Goal: Task Accomplishment & Management: Use online tool/utility

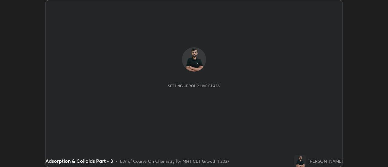
scroll to position [167, 388]
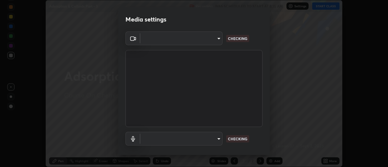
type input "e2aa400b7bb40988937289f1826270d99bb774d75893401bafd8ee5ef144e594"
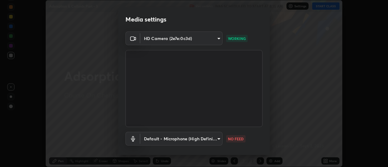
click at [181, 144] on body "Erase all Adsorption & Colloids Part - 3 Recording WAS SCHEDULED TO START AT 8:…" at bounding box center [194, 83] width 388 height 167
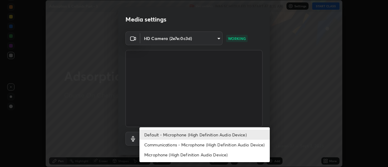
click at [161, 147] on li "Communications - Microphone (High Definition Audio Device)" at bounding box center [204, 145] width 130 height 10
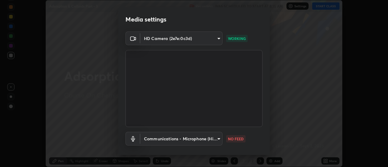
click at [157, 140] on body "Erase all Adsorption & Colloids Part - 3 Recording WAS SCHEDULED TO START AT 8:…" at bounding box center [194, 83] width 388 height 167
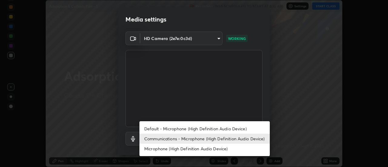
click at [158, 129] on li "Default - Microphone (High Definition Audio Device)" at bounding box center [204, 129] width 130 height 10
type input "default"
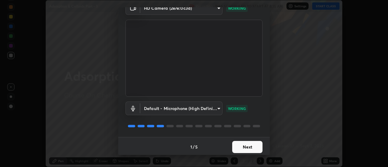
scroll to position [32, 0]
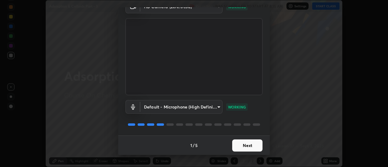
click at [239, 148] on button "Next" at bounding box center [247, 145] width 30 height 12
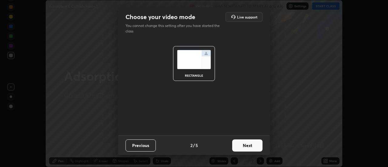
scroll to position [0, 0]
click at [244, 148] on button "Next" at bounding box center [247, 145] width 30 height 12
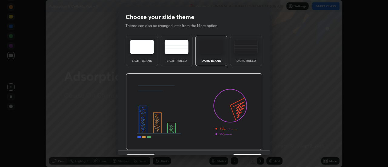
scroll to position [15, 0]
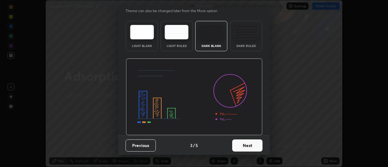
click at [244, 146] on button "Next" at bounding box center [247, 145] width 30 height 12
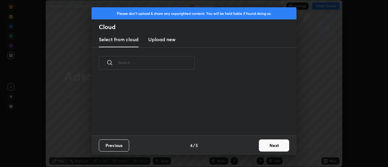
scroll to position [57, 195]
click at [266, 146] on button "Next" at bounding box center [274, 145] width 30 height 12
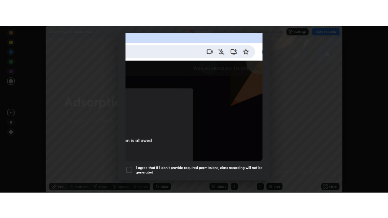
scroll to position [156, 0]
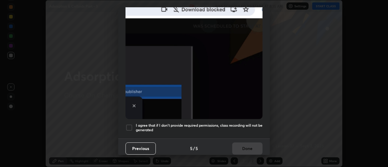
click at [130, 124] on div at bounding box center [129, 127] width 7 height 7
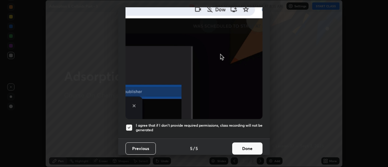
click at [244, 148] on button "Done" at bounding box center [247, 148] width 30 height 12
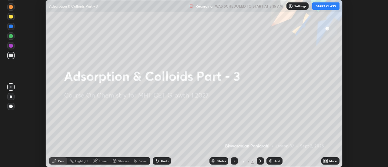
click at [325, 163] on icon at bounding box center [325, 162] width 2 height 2
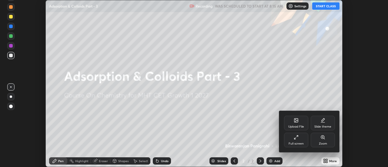
click at [301, 140] on div "Full screen" at bounding box center [296, 140] width 24 height 15
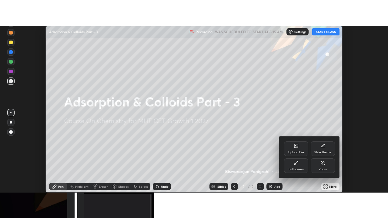
scroll to position [218, 388]
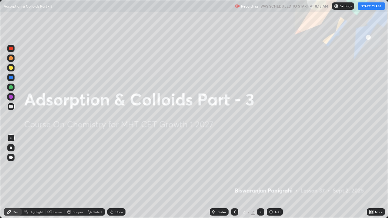
click at [273, 167] on div "Add" at bounding box center [275, 212] width 16 height 7
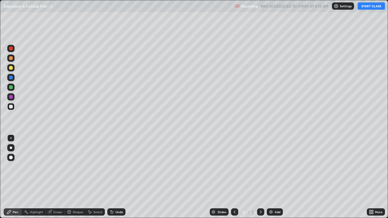
click at [367, 5] on button "START CLASS" at bounding box center [371, 5] width 27 height 7
click at [111, 167] on icon at bounding box center [112, 212] width 2 height 2
click at [11, 86] on div at bounding box center [11, 87] width 4 height 4
click at [53, 167] on div "Eraser" at bounding box center [57, 212] width 9 height 3
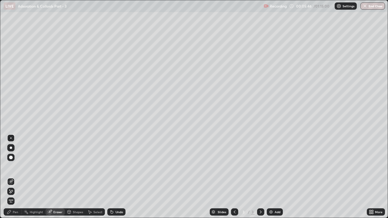
click at [15, 167] on div "Pen" at bounding box center [15, 212] width 5 height 3
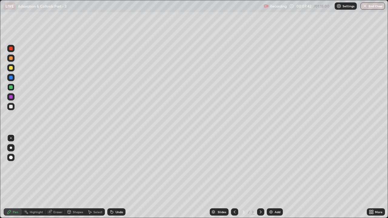
click at [120, 167] on div "Undo" at bounding box center [120, 212] width 8 height 3
click at [268, 167] on div "Add" at bounding box center [275, 212] width 16 height 7
click at [11, 109] on div at bounding box center [10, 106] width 7 height 7
click at [12, 69] on div at bounding box center [11, 68] width 4 height 4
click at [12, 108] on div at bounding box center [11, 107] width 4 height 4
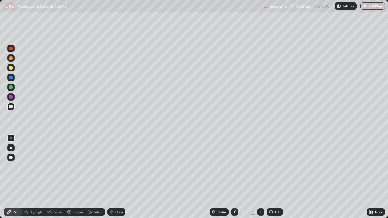
click at [111, 167] on icon at bounding box center [112, 212] width 2 height 2
click at [113, 167] on icon at bounding box center [111, 212] width 5 height 5
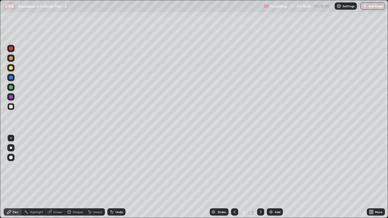
click at [53, 167] on div "Eraser" at bounding box center [54, 212] width 19 height 7
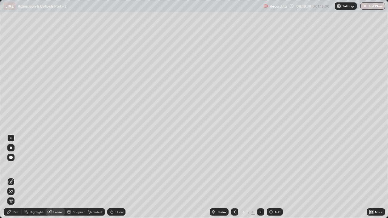
click at [18, 167] on div "Pen" at bounding box center [13, 212] width 18 height 7
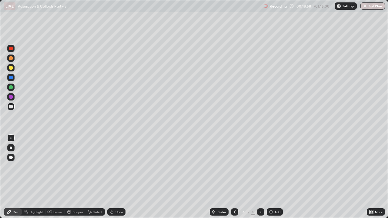
click at [119, 167] on div "Undo" at bounding box center [120, 212] width 8 height 3
click at [120, 167] on div "Undo" at bounding box center [120, 212] width 8 height 3
click at [119, 167] on div "Undo" at bounding box center [120, 212] width 8 height 3
click at [118, 167] on div "Undo" at bounding box center [120, 212] width 8 height 3
click at [118, 167] on div "Undo" at bounding box center [116, 212] width 18 height 7
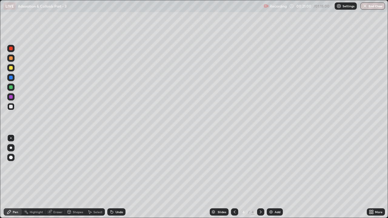
click at [10, 106] on div at bounding box center [11, 107] width 4 height 4
click at [59, 167] on div "Eraser" at bounding box center [57, 212] width 9 height 3
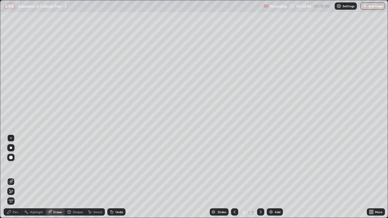
click at [13, 167] on div "Pen" at bounding box center [13, 212] width 18 height 7
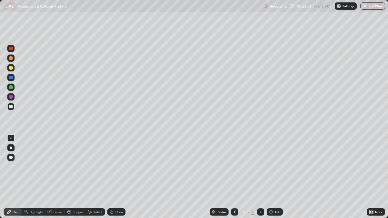
click at [53, 167] on div "Eraser" at bounding box center [54, 212] width 19 height 7
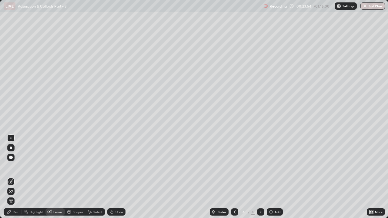
click at [15, 167] on div "Pen" at bounding box center [15, 212] width 5 height 3
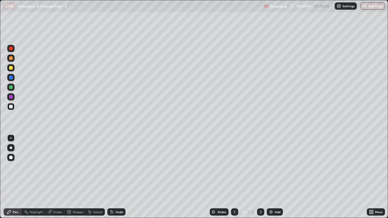
click at [270, 167] on div "Add" at bounding box center [275, 212] width 16 height 7
click at [10, 71] on div at bounding box center [10, 67] width 7 height 7
click at [12, 106] on div at bounding box center [11, 107] width 4 height 4
click at [118, 167] on div "Undo" at bounding box center [120, 212] width 8 height 3
click at [114, 167] on div "Undo" at bounding box center [116, 212] width 18 height 7
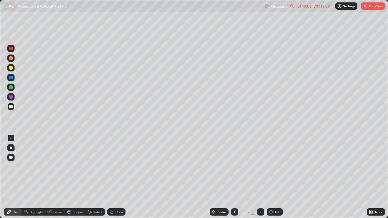
click at [375, 8] on button "End Class" at bounding box center [373, 5] width 24 height 7
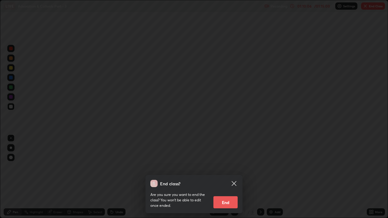
click at [230, 167] on button "End" at bounding box center [225, 202] width 24 height 12
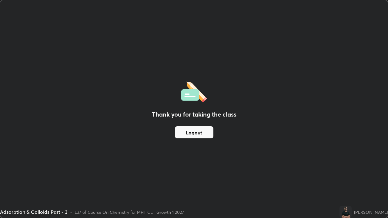
click at [194, 134] on button "Logout" at bounding box center [194, 132] width 39 height 12
click at [192, 136] on button "Logout" at bounding box center [194, 132] width 39 height 12
